Goal: Answer question/provide support

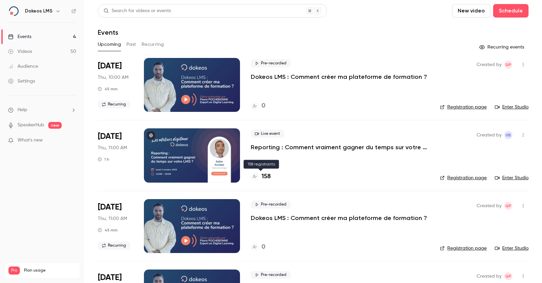
click at [268, 178] on h4 "158" at bounding box center [265, 176] width 9 height 9
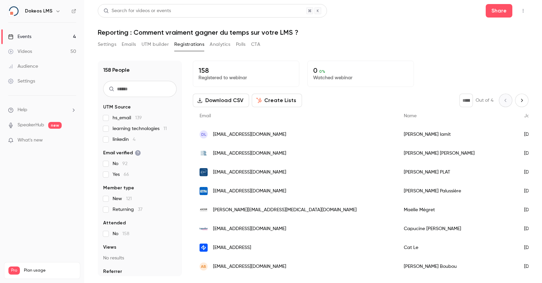
click at [263, 137] on div "dl [EMAIL_ADDRESS][DOMAIN_NAME]" at bounding box center [295, 134] width 204 height 19
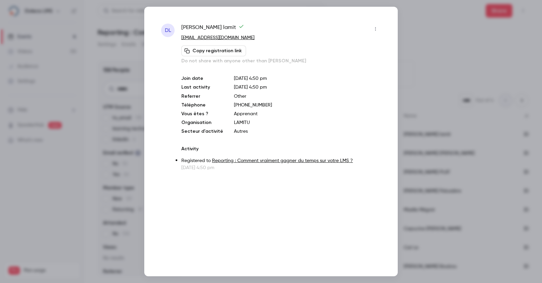
click at [242, 122] on p "LAMITU" at bounding box center [307, 122] width 147 height 7
click at [320, 116] on p "Apprenant" at bounding box center [307, 113] width 147 height 7
drag, startPoint x: 237, startPoint y: 31, endPoint x: 181, endPoint y: 29, distance: 56.0
click at [181, 29] on div "[PERSON_NAME]" at bounding box center [280, 29] width 199 height 11
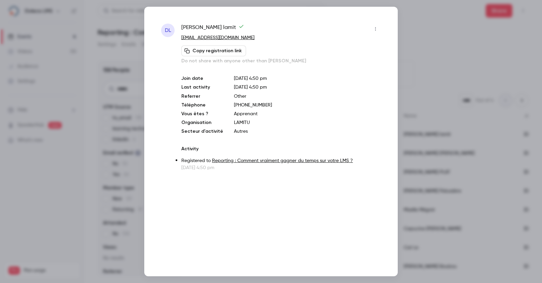
click at [425, 44] on div at bounding box center [271, 141] width 542 height 283
